Goal: Transaction & Acquisition: Subscribe to service/newsletter

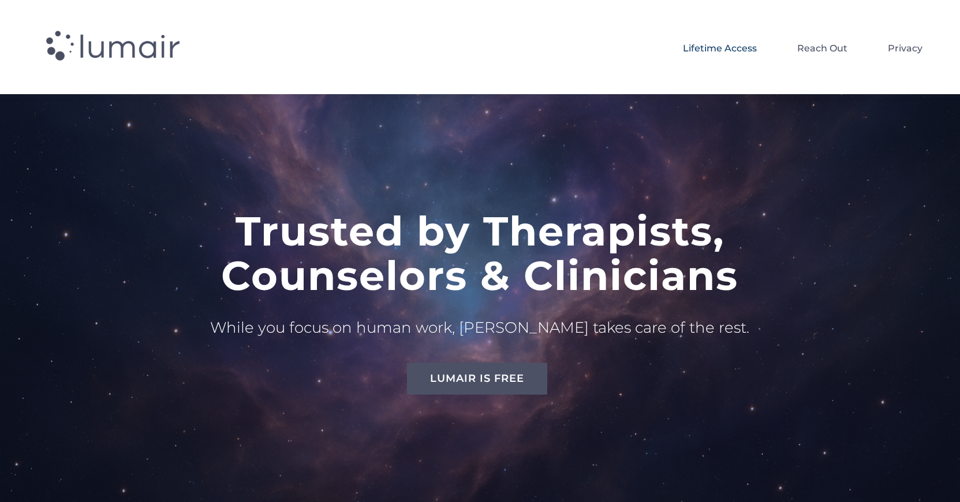
click at [66, 221] on div "Trusted by Therapists, Counselors & Clinicians While you focus on human work, […" at bounding box center [480, 301] width 960 height 415
click at [479, 377] on span "Lumair is Free" at bounding box center [477, 378] width 94 height 12
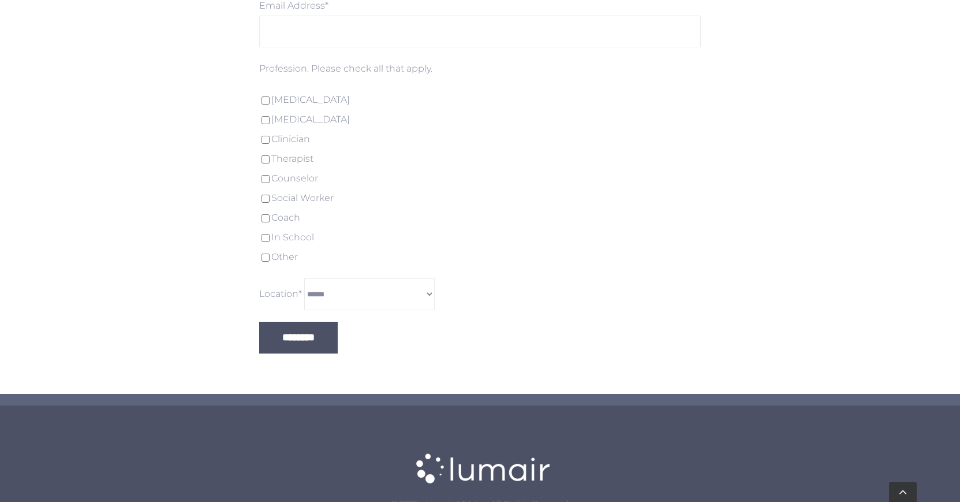
scroll to position [3305, 0]
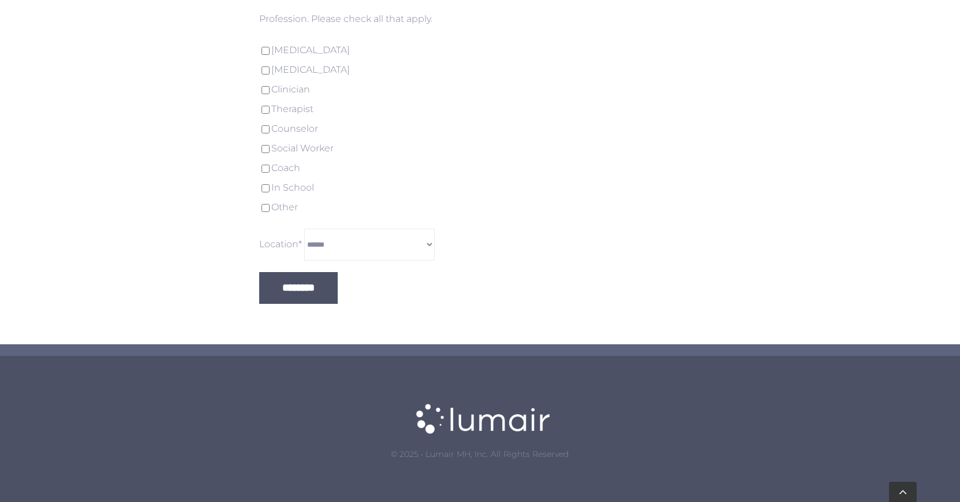
click at [507, 281] on p "********" at bounding box center [479, 288] width 441 height 32
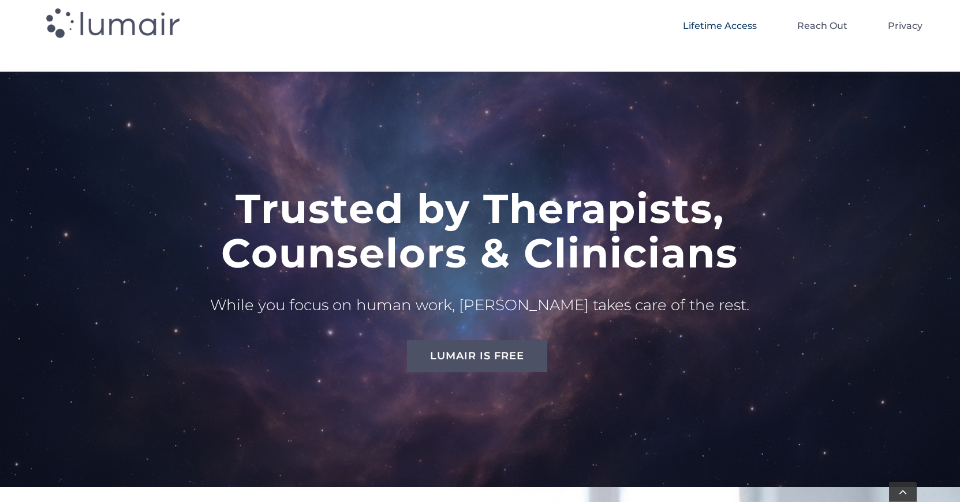
scroll to position [0, 0]
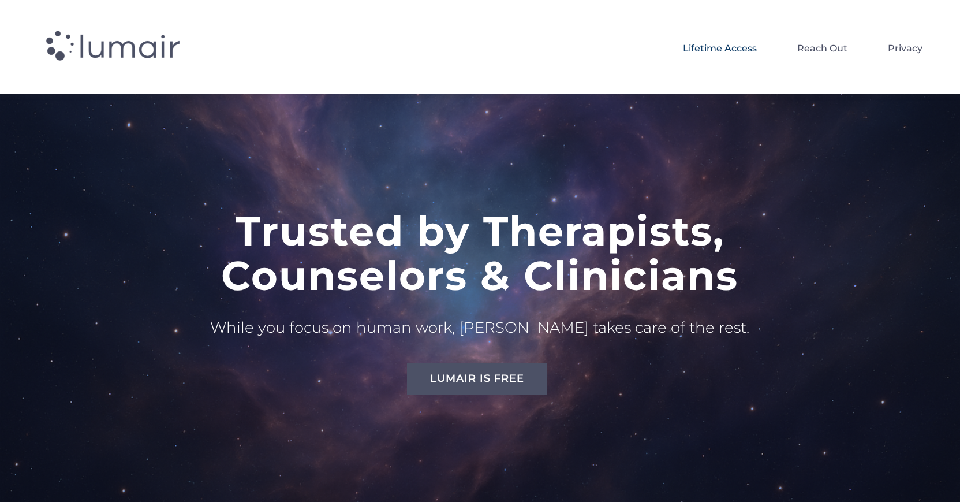
click at [739, 41] on span "Lifetime Access" at bounding box center [720, 49] width 74 height 20
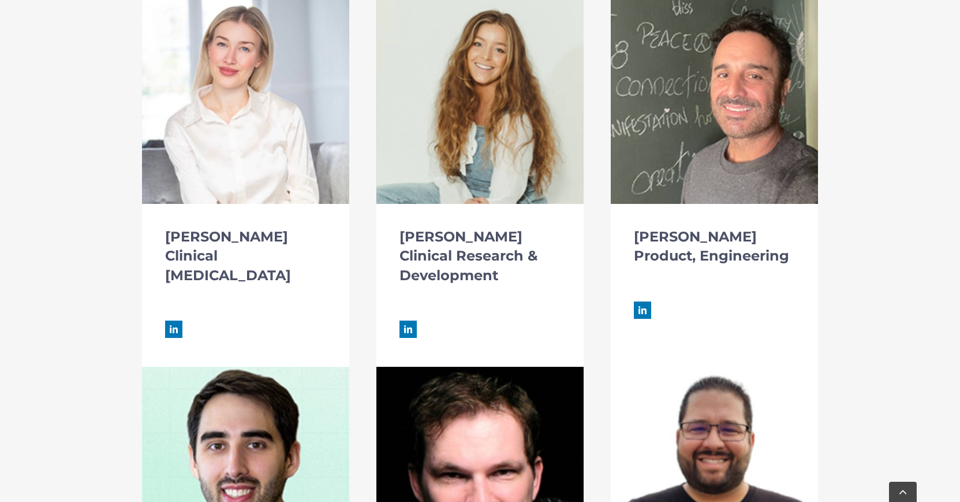
scroll to position [2125, 0]
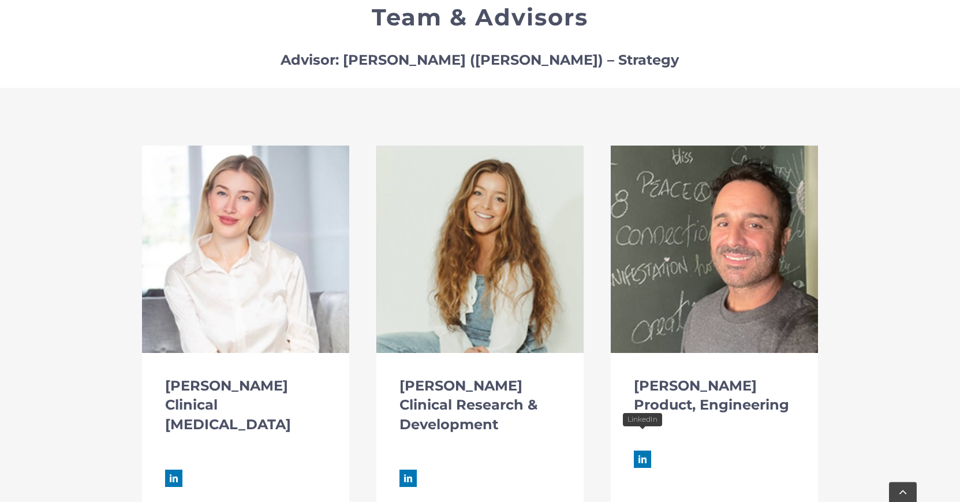
click at [640, 450] on link "fusion-linkedin" at bounding box center [642, 458] width 17 height 17
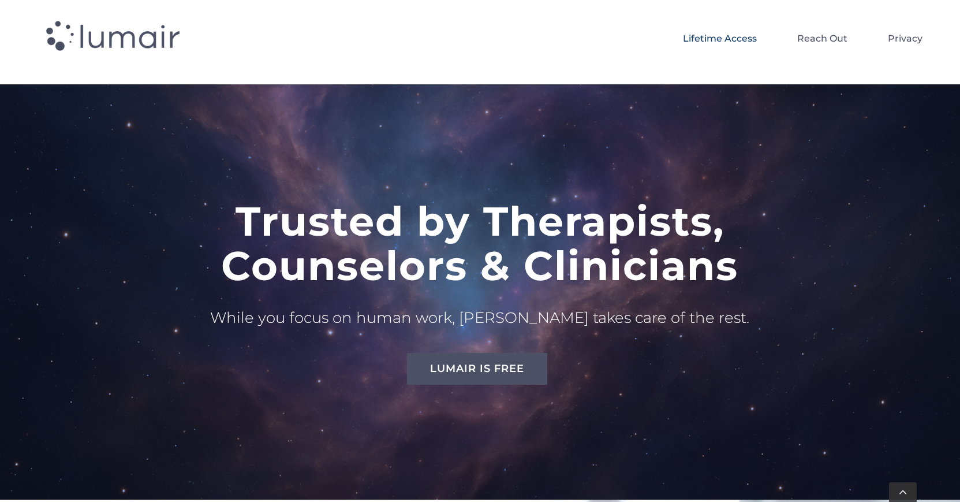
scroll to position [0, 0]
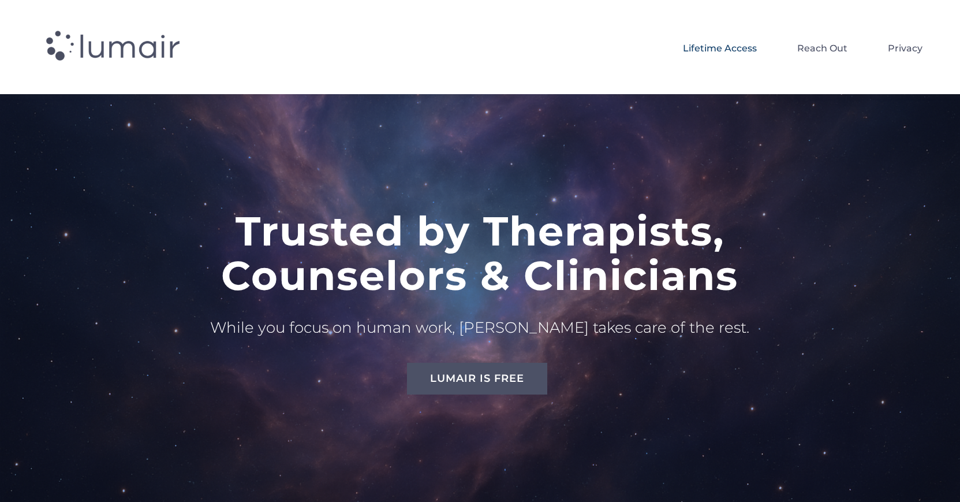
click at [120, 47] on span at bounding box center [148, 47] width 221 height 48
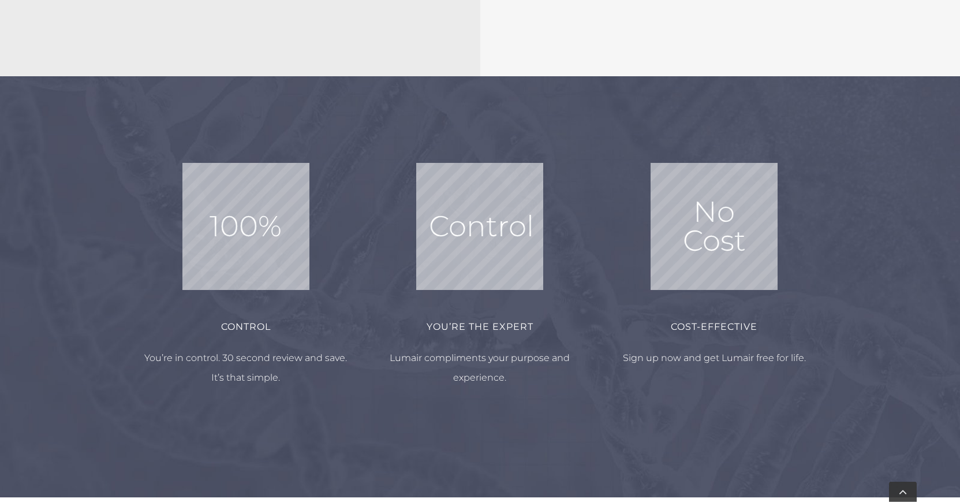
scroll to position [1420, 0]
